Goal: Task Accomplishment & Management: Manage account settings

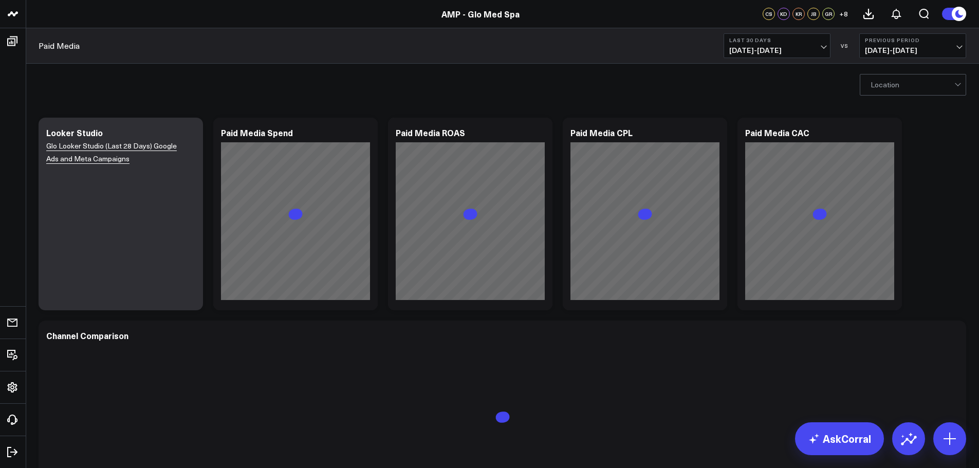
click at [960, 84] on div at bounding box center [958, 85] width 9 height 21
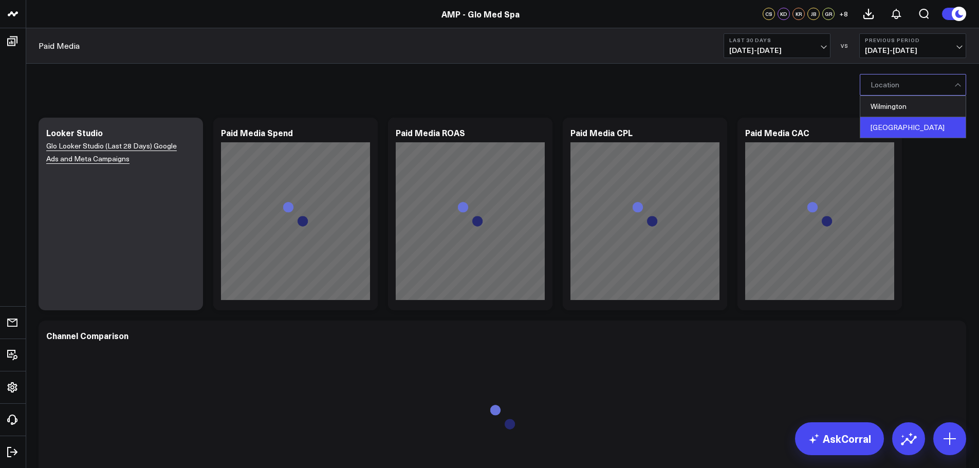
click at [910, 128] on div "Winterville" at bounding box center [912, 127] width 105 height 21
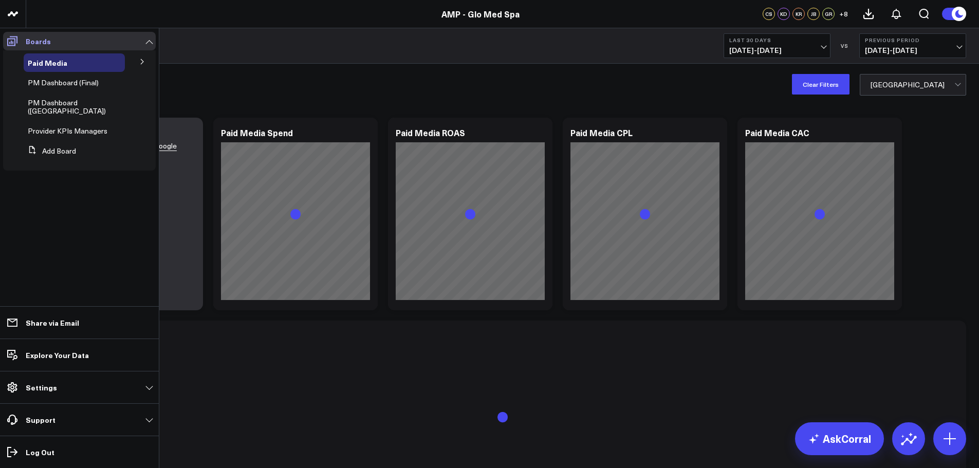
click at [103, 36] on link "Boards" at bounding box center [79, 41] width 153 height 18
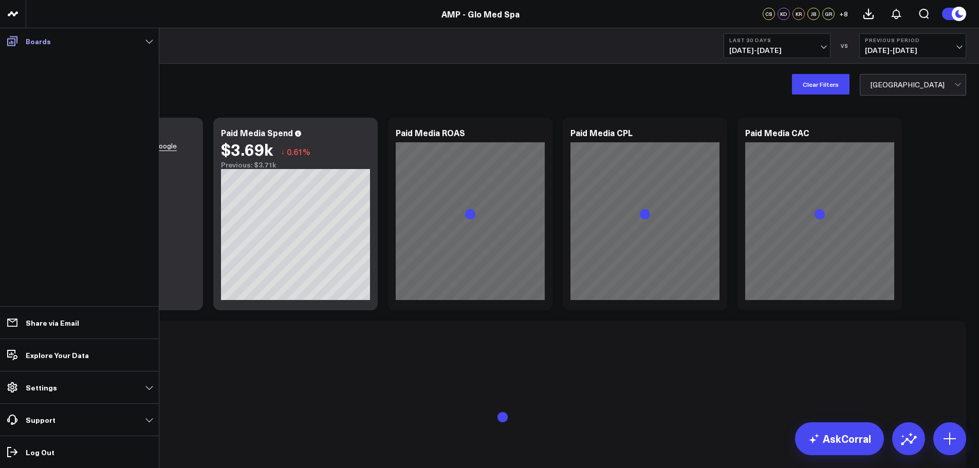
click at [148, 43] on link "Boards" at bounding box center [79, 41] width 153 height 18
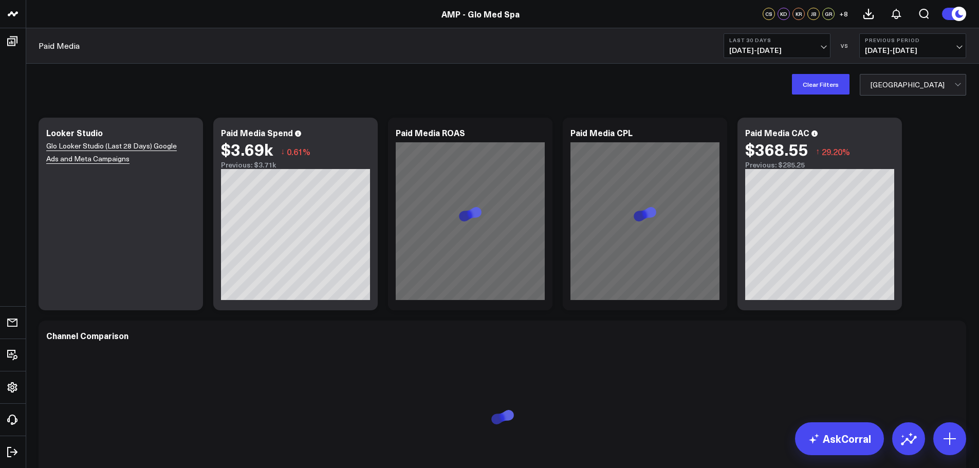
click at [229, 86] on div "Clear Filters Winterville" at bounding box center [502, 84] width 953 height 41
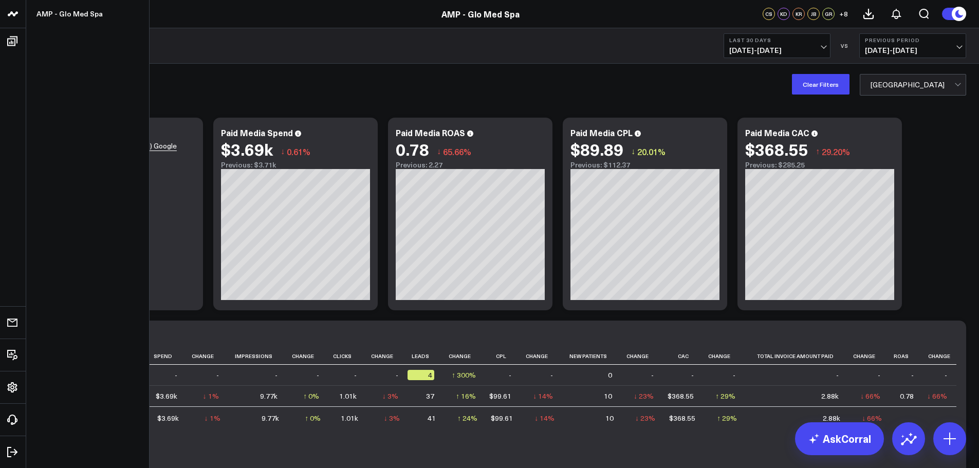
click at [11, 13] on use at bounding box center [13, 13] width 10 height 5
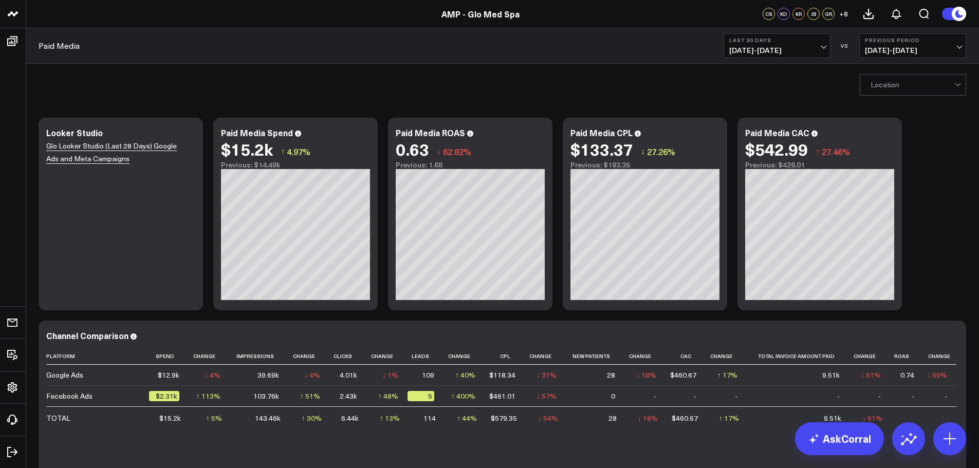
click at [54, 78] on div "Location" at bounding box center [502, 84] width 953 height 41
click at [250, 87] on div "Location" at bounding box center [502, 84] width 953 height 41
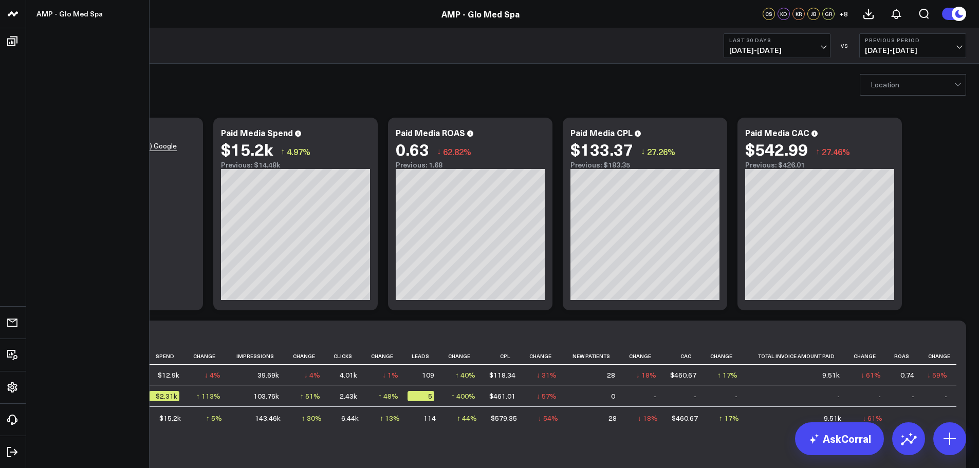
click at [12, 14] on use at bounding box center [13, 13] width 10 height 5
click at [69, 11] on link "AMP - Glo Med Spa" at bounding box center [87, 14] width 123 height 28
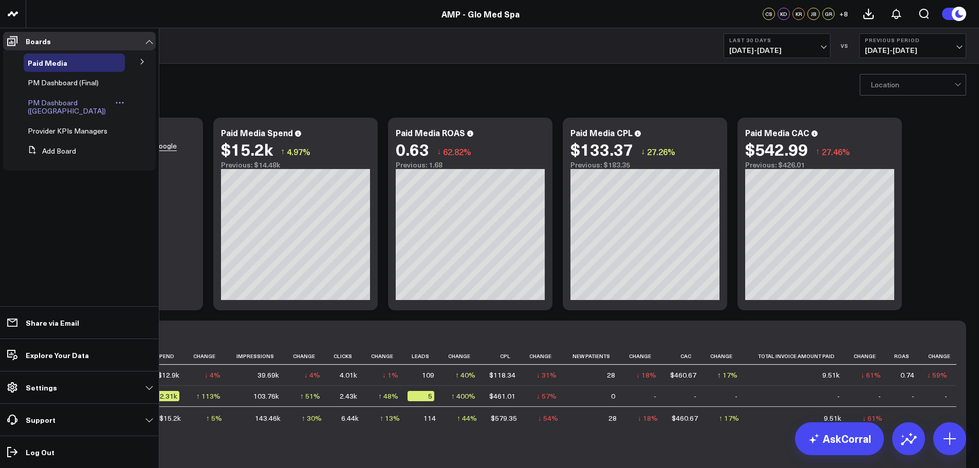
click at [59, 107] on span "PM Dashboard ([GEOGRAPHIC_DATA])" at bounding box center [67, 107] width 78 height 18
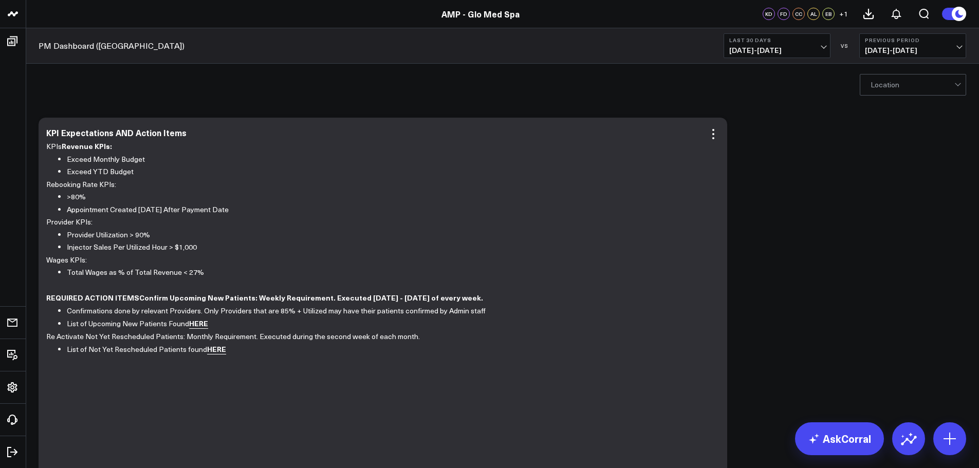
click at [202, 324] on link "HERE" at bounding box center [198, 323] width 19 height 11
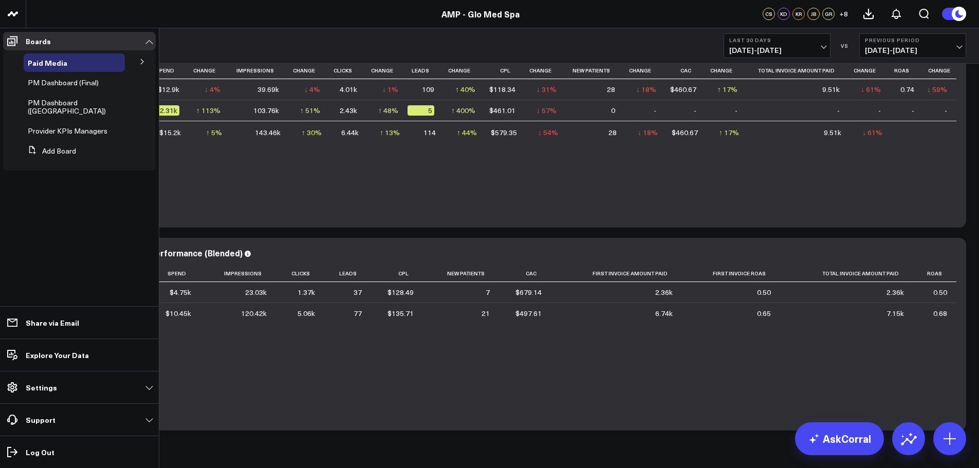
scroll to position [315, 0]
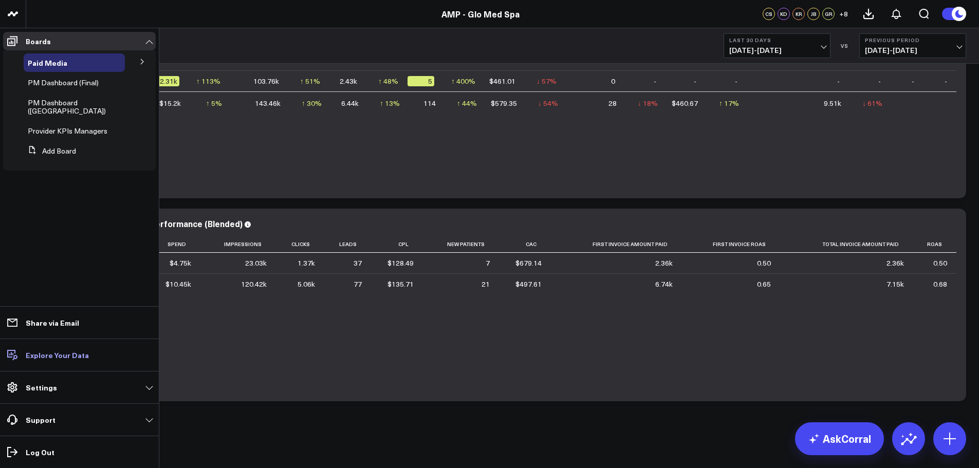
click at [62, 359] on p "Explore Your Data" at bounding box center [57, 355] width 63 height 8
click at [103, 82] on icon at bounding box center [106, 82] width 9 height 9
click at [66, 103] on span "PM Dashboard ([GEOGRAPHIC_DATA])" at bounding box center [67, 107] width 78 height 18
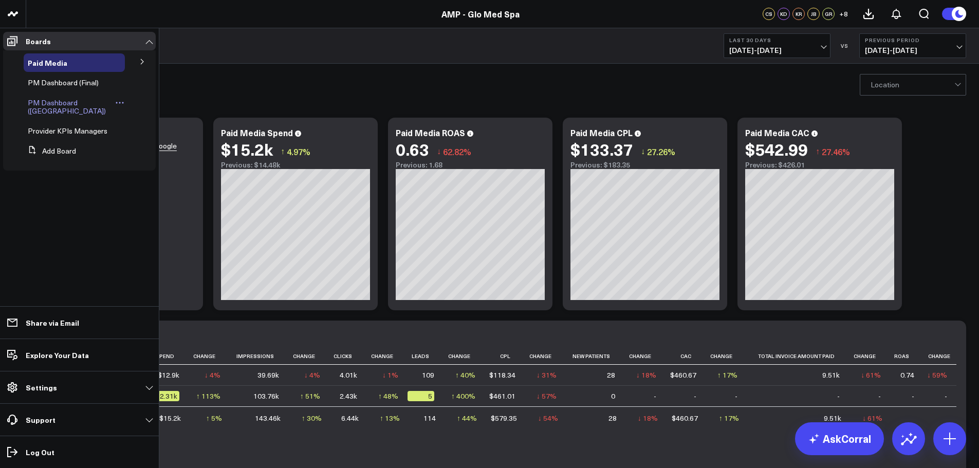
click at [119, 104] on icon at bounding box center [119, 102] width 9 height 9
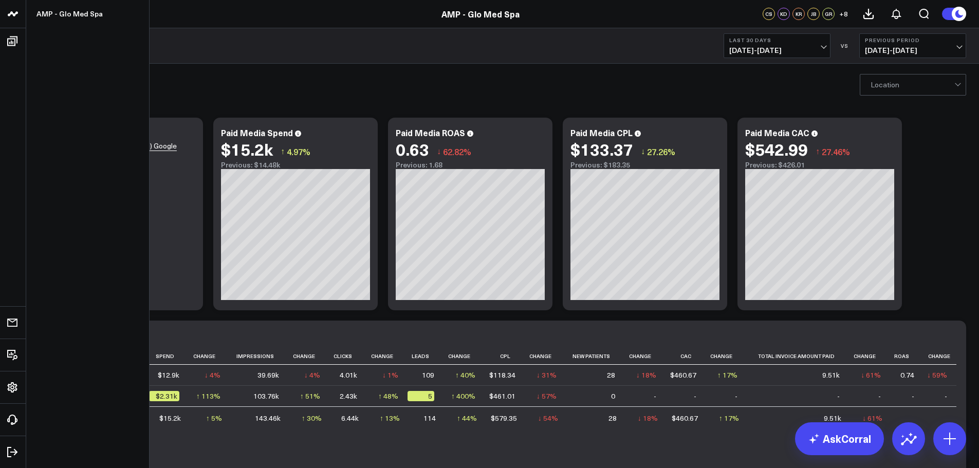
click at [11, 11] on icon at bounding box center [13, 14] width 12 height 12
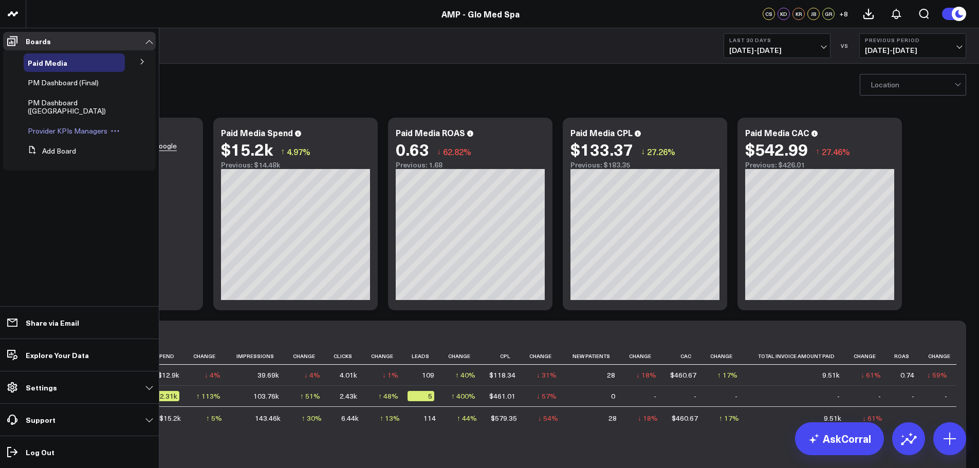
click at [118, 131] on icon at bounding box center [119, 132] width 2 height 2
click at [45, 151] on button "Add Board" at bounding box center [50, 151] width 52 height 18
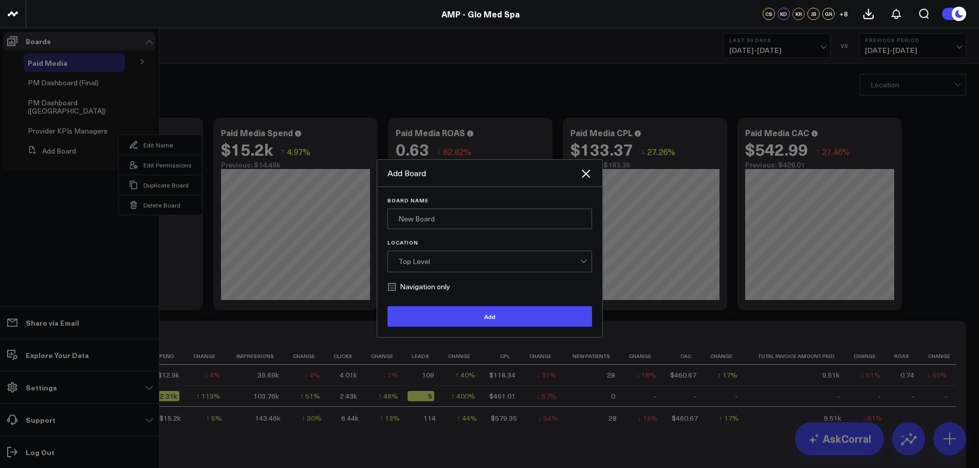
click at [24, 142] on button "Add Board" at bounding box center [50, 151] width 52 height 18
click at [397, 216] on input "Board Name" at bounding box center [489, 219] width 205 height 21
click at [409, 218] on input "NEw patient appointments" at bounding box center [489, 219] width 205 height 21
type input "New patient appointments"
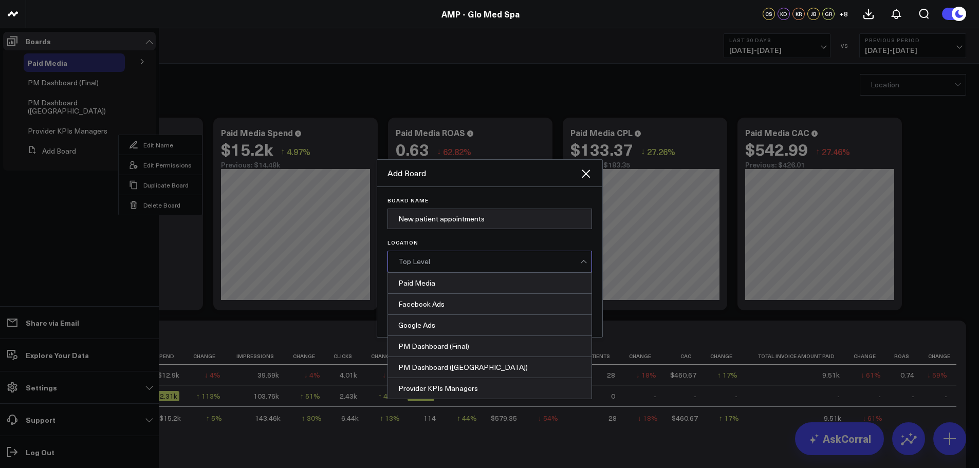
click at [496, 261] on div "Top Level" at bounding box center [489, 261] width 182 height 8
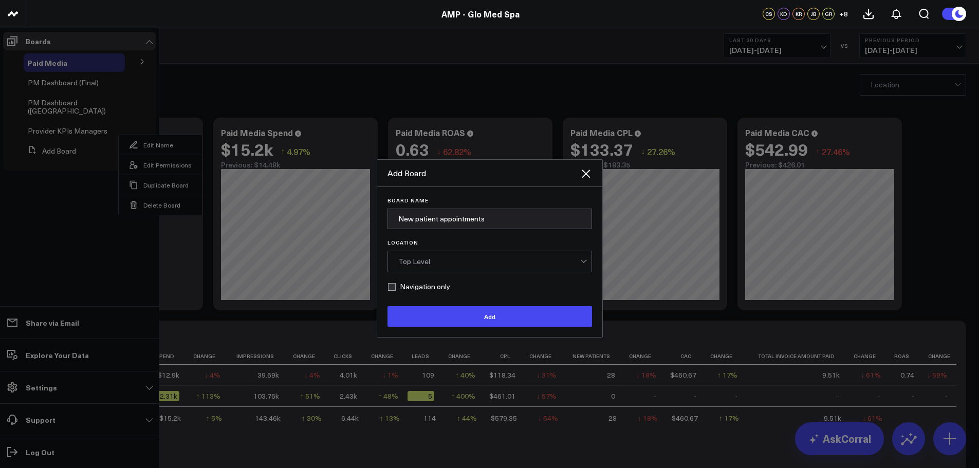
click at [496, 261] on div "Top Level" at bounding box center [489, 261] width 182 height 8
click at [494, 321] on button "Add" at bounding box center [489, 316] width 205 height 21
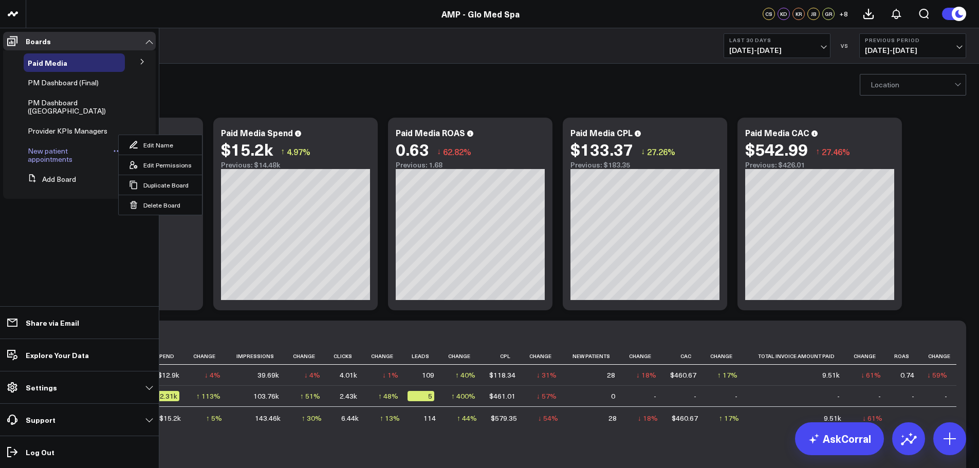
click at [52, 151] on span "New patient appointments" at bounding box center [50, 155] width 45 height 18
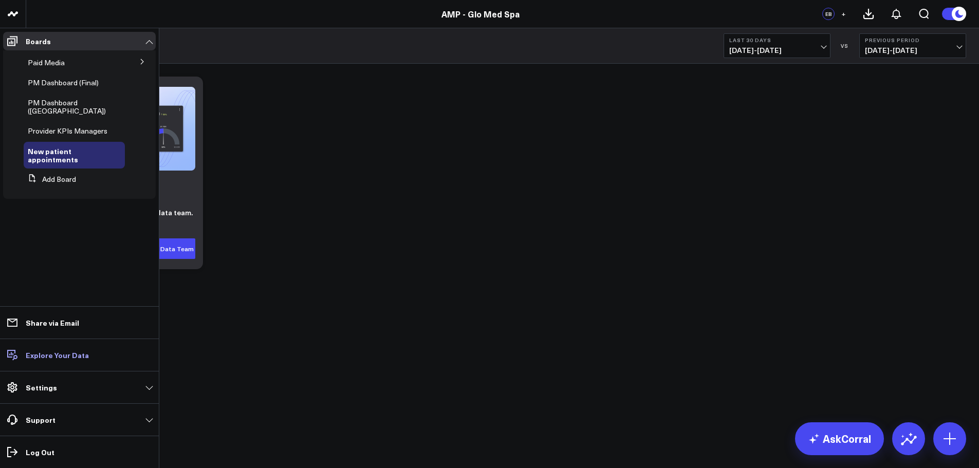
click at [41, 354] on p "Explore Your Data" at bounding box center [57, 355] width 63 height 8
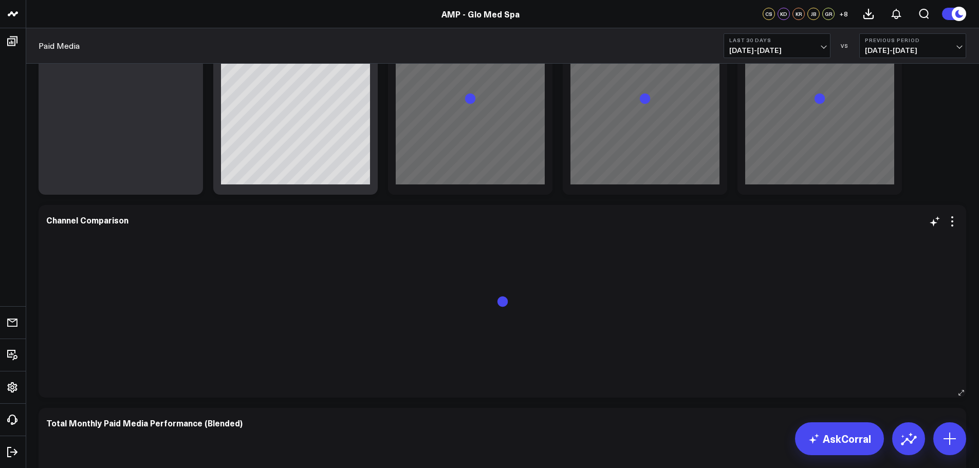
scroll to position [154, 0]
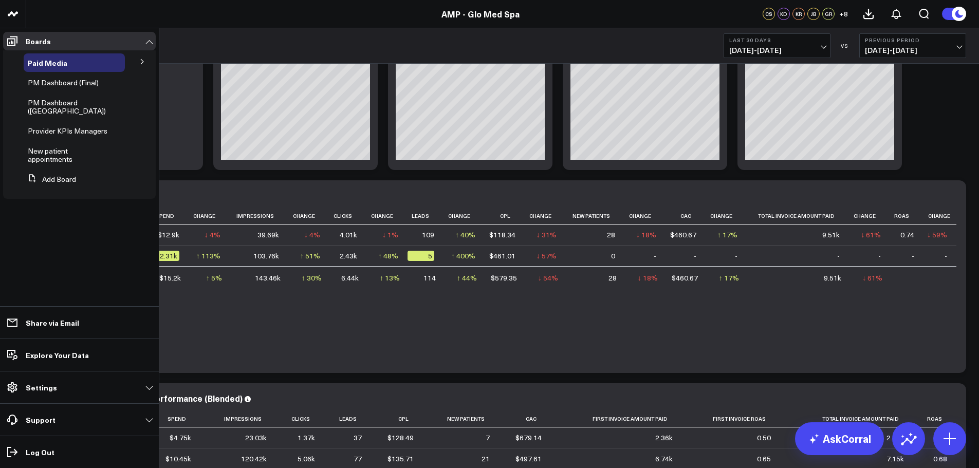
scroll to position [154, 0]
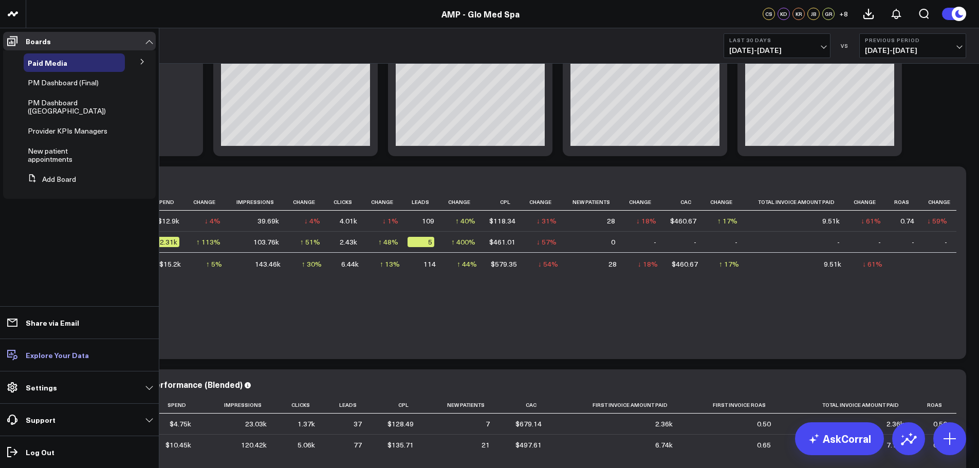
click at [51, 357] on p "Explore Your Data" at bounding box center [57, 355] width 63 height 8
click at [147, 385] on link "Settings" at bounding box center [79, 387] width 153 height 18
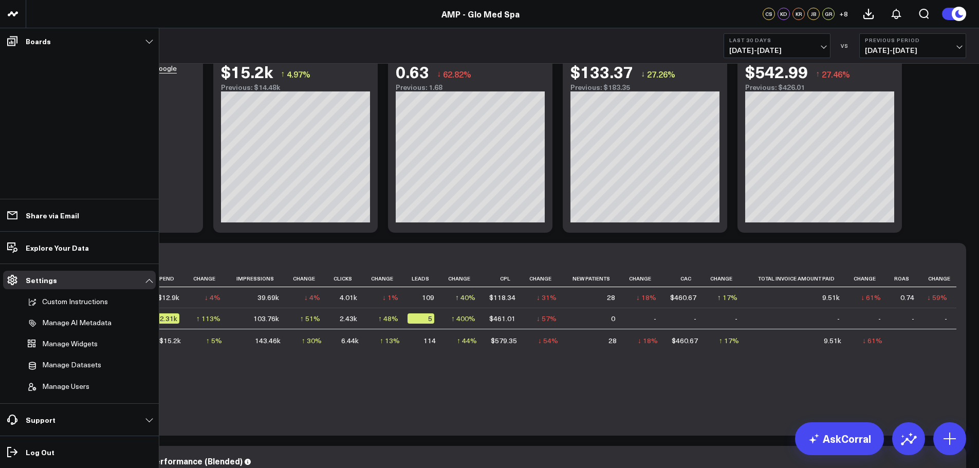
scroll to position [51, 0]
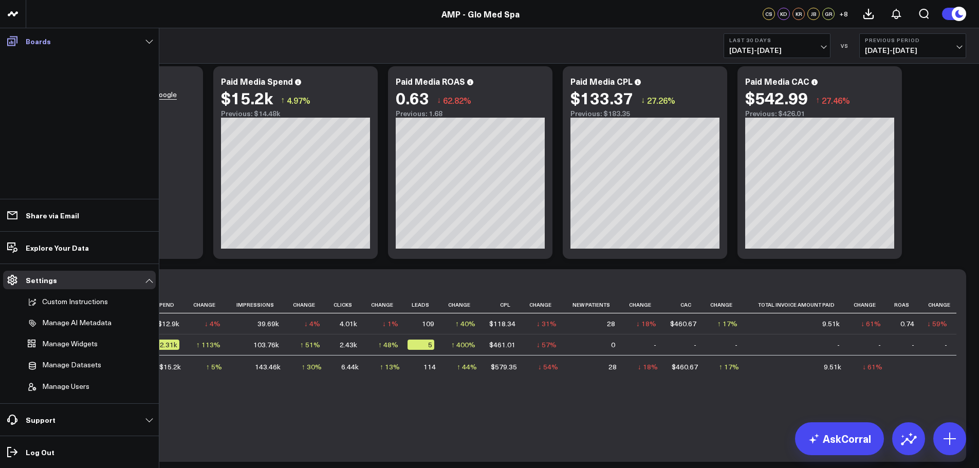
click at [151, 44] on link "Boards" at bounding box center [79, 41] width 153 height 18
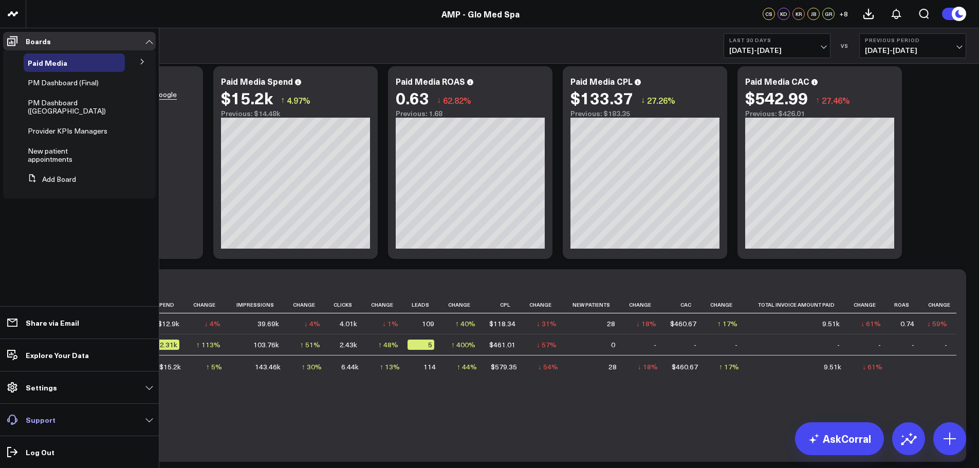
click at [148, 422] on link "Support" at bounding box center [79, 420] width 153 height 18
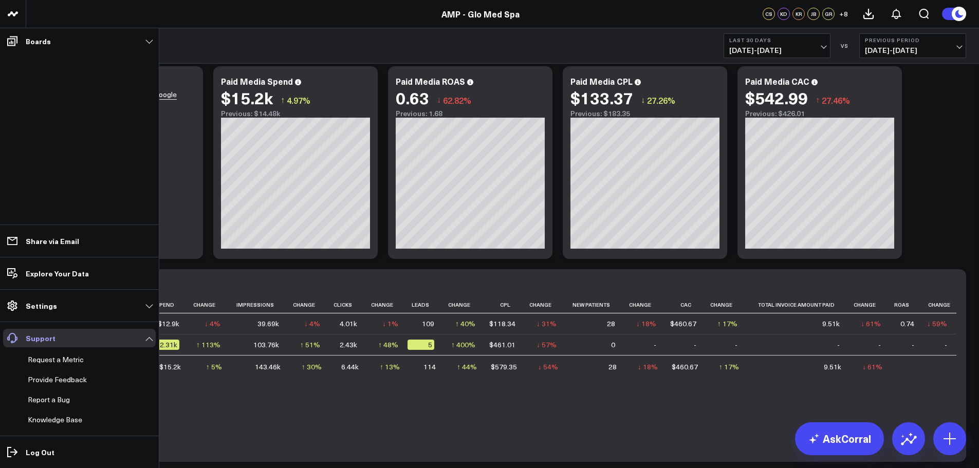
click at [146, 340] on link "Support" at bounding box center [79, 338] width 153 height 18
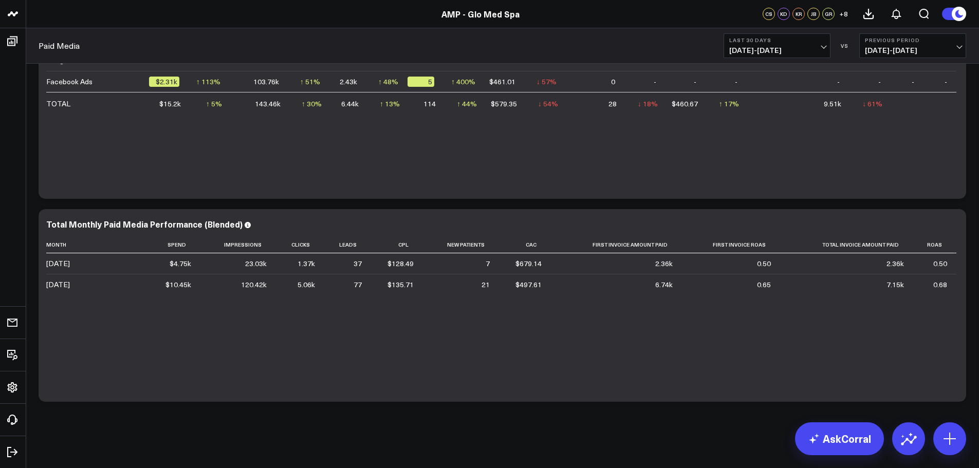
scroll to position [315, 0]
click at [834, 431] on link "AskCorral" at bounding box center [839, 438] width 89 height 33
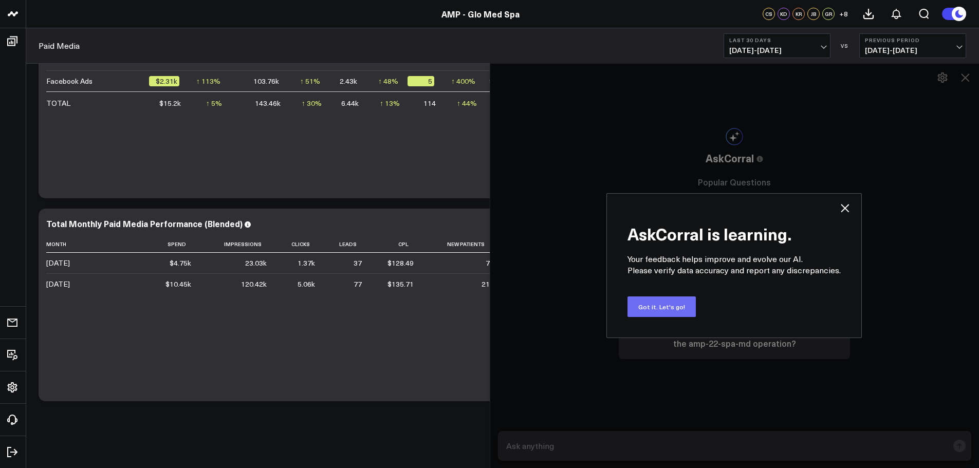
click at [667, 310] on button "Got it. Let's go!" at bounding box center [661, 306] width 68 height 21
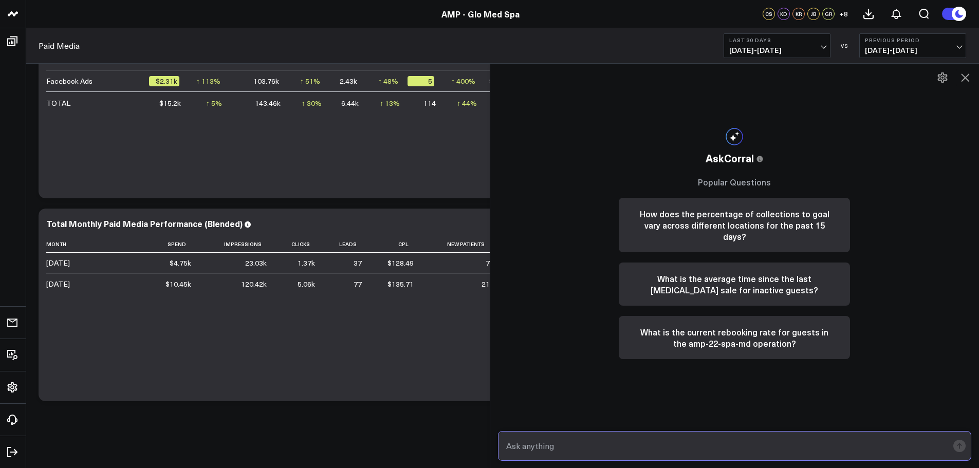
click at [534, 448] on input "text" at bounding box center [726, 446] width 445 height 18
type input "What happened to the operations tab?"
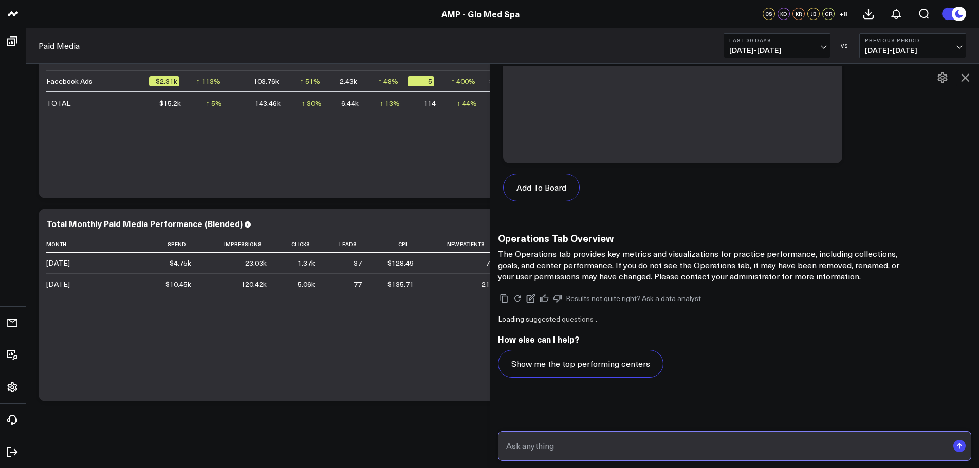
scroll to position [508, 0]
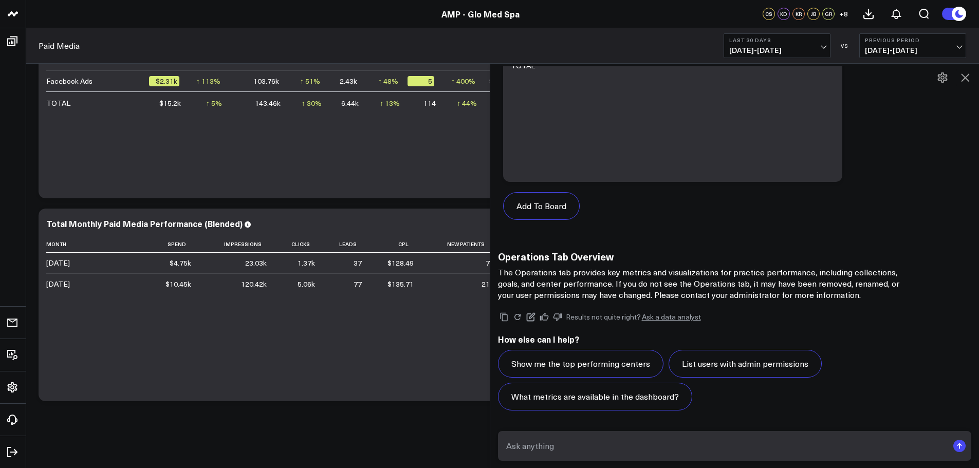
click at [967, 76] on icon at bounding box center [965, 77] width 8 height 8
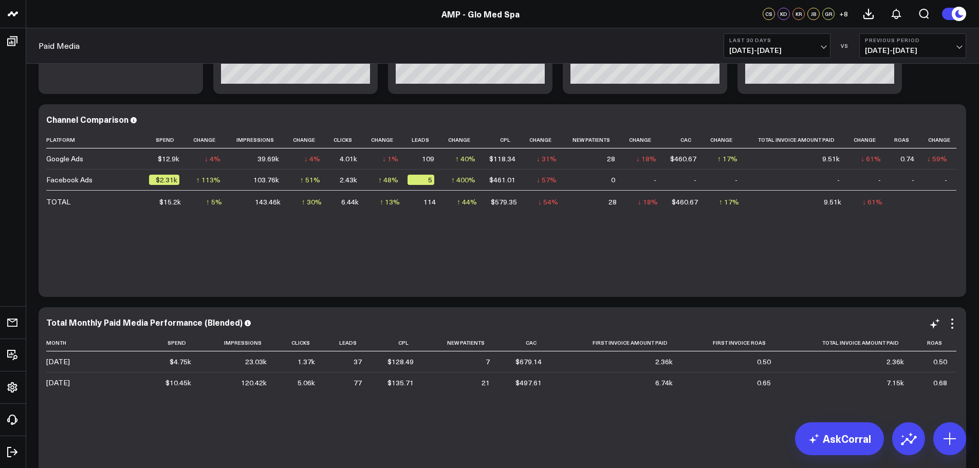
scroll to position [212, 0]
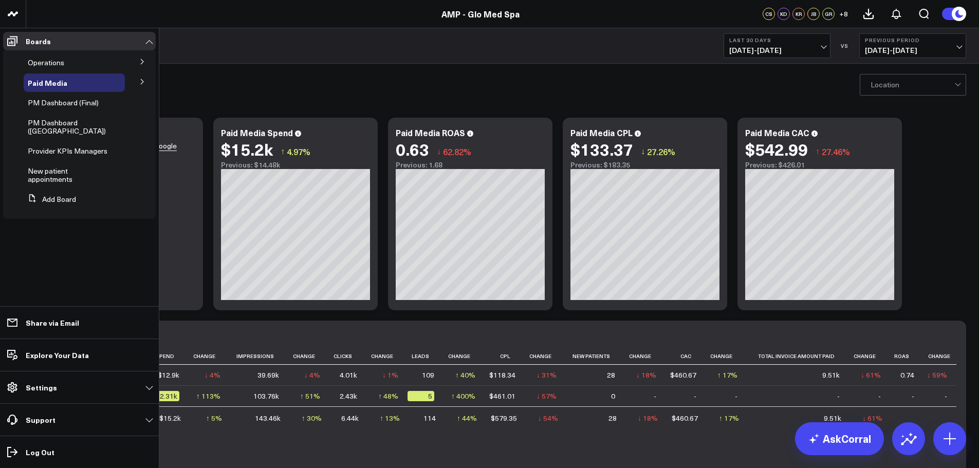
click at [147, 64] on button at bounding box center [142, 60] width 27 height 15
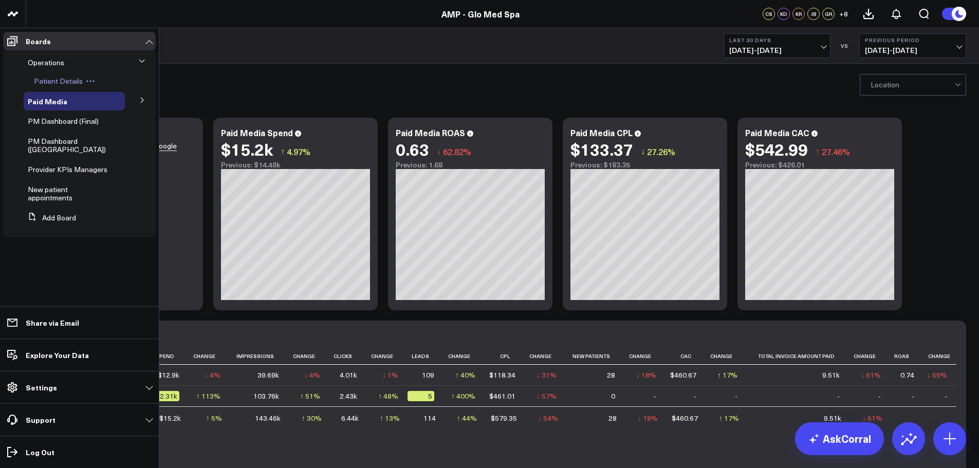
click at [121, 83] on div "Patient Details" at bounding box center [77, 81] width 95 height 18
click at [59, 79] on span "Patient Details" at bounding box center [58, 81] width 49 height 10
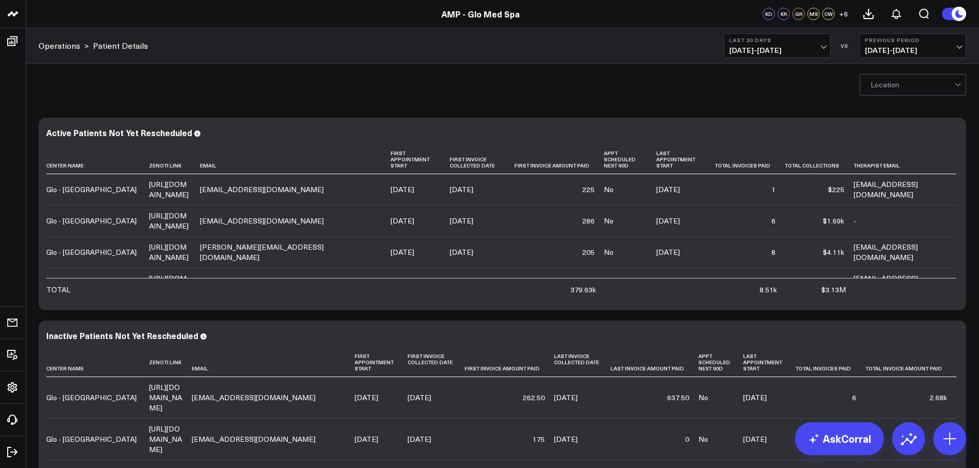
click at [890, 88] on div at bounding box center [912, 85] width 84 height 21
click at [886, 127] on div "[GEOGRAPHIC_DATA]" at bounding box center [912, 127] width 105 height 21
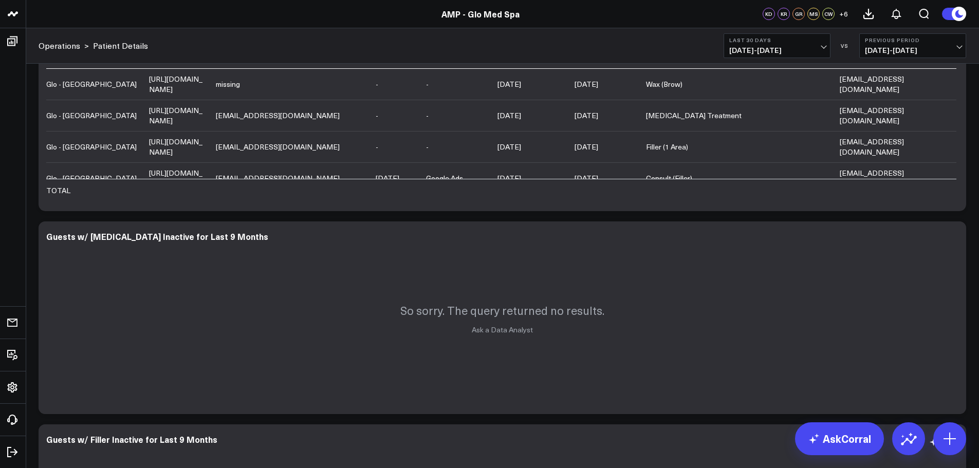
scroll to position [908, 0]
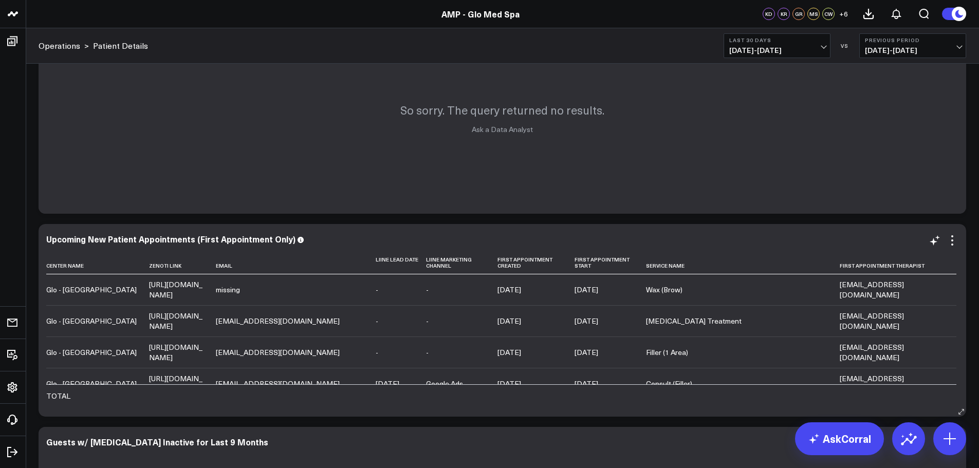
drag, startPoint x: 953, startPoint y: 243, endPoint x: 769, endPoint y: 230, distance: 184.4
click at [768, 232] on div "Upcoming New Patient Appointments (First Appointment Only) Center Name Zenoti L…" at bounding box center [502, 320] width 927 height 193
click at [954, 245] on icon at bounding box center [952, 240] width 12 height 12
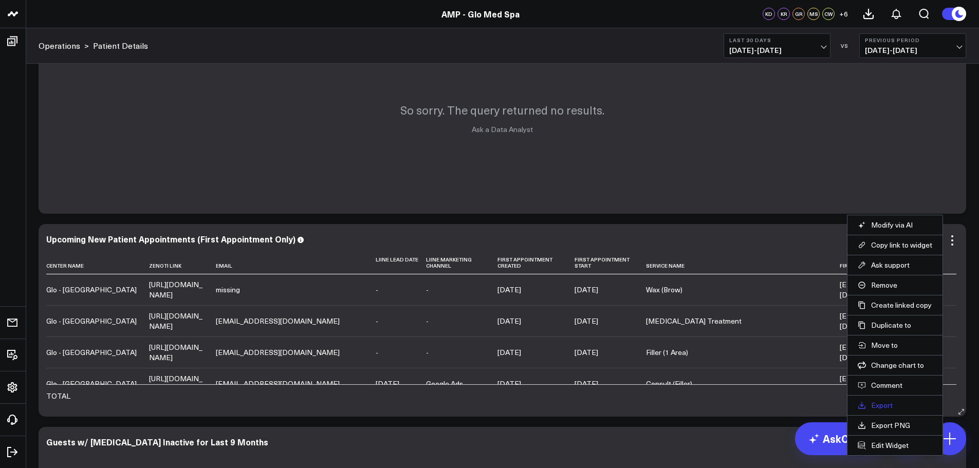
click at [889, 404] on link "Export" at bounding box center [895, 405] width 75 height 9
